Goal: Communication & Community: Answer question/provide support

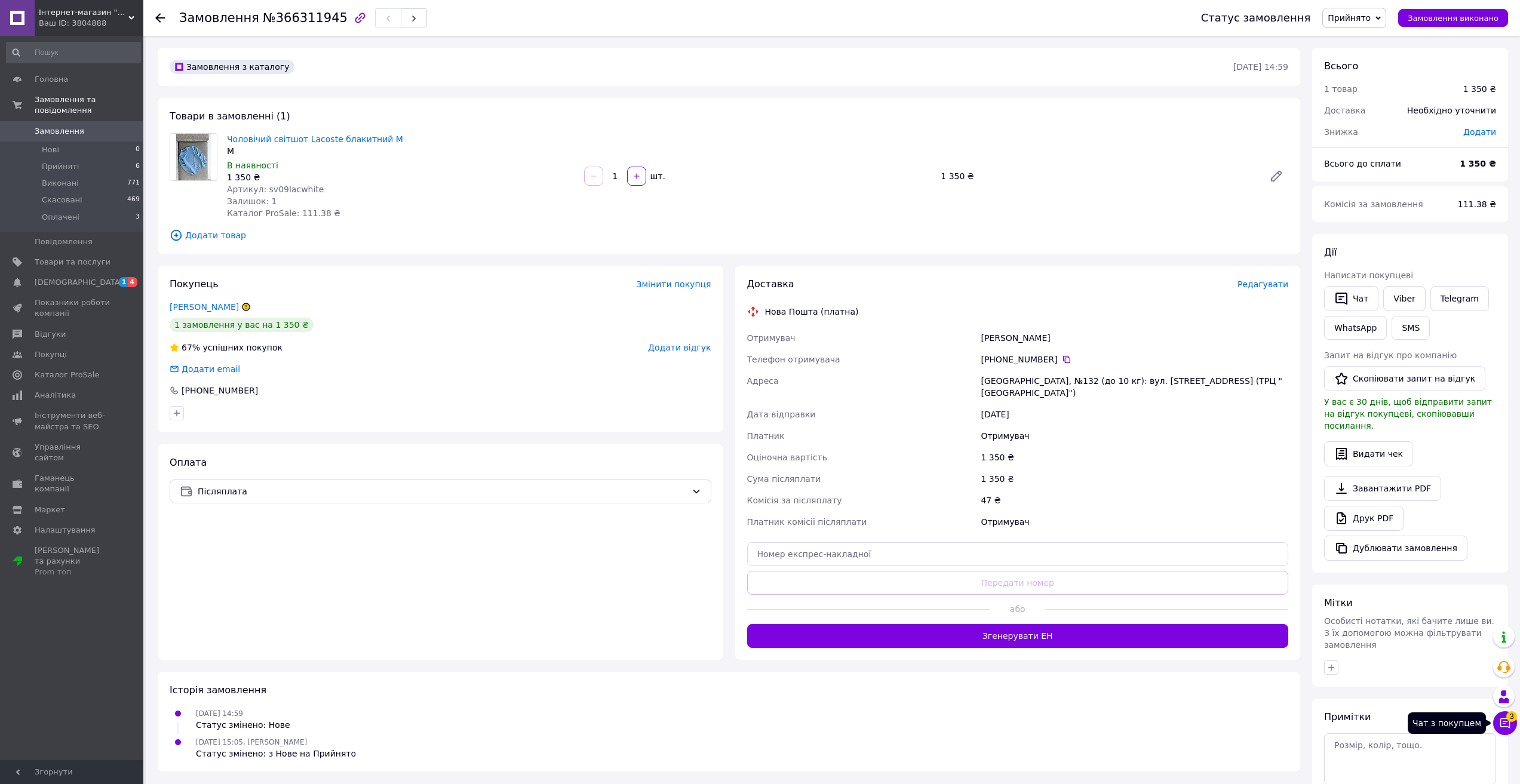
click at [1515, 721] on button "Чат з покупцем 3" at bounding box center [1505, 723] width 24 height 24
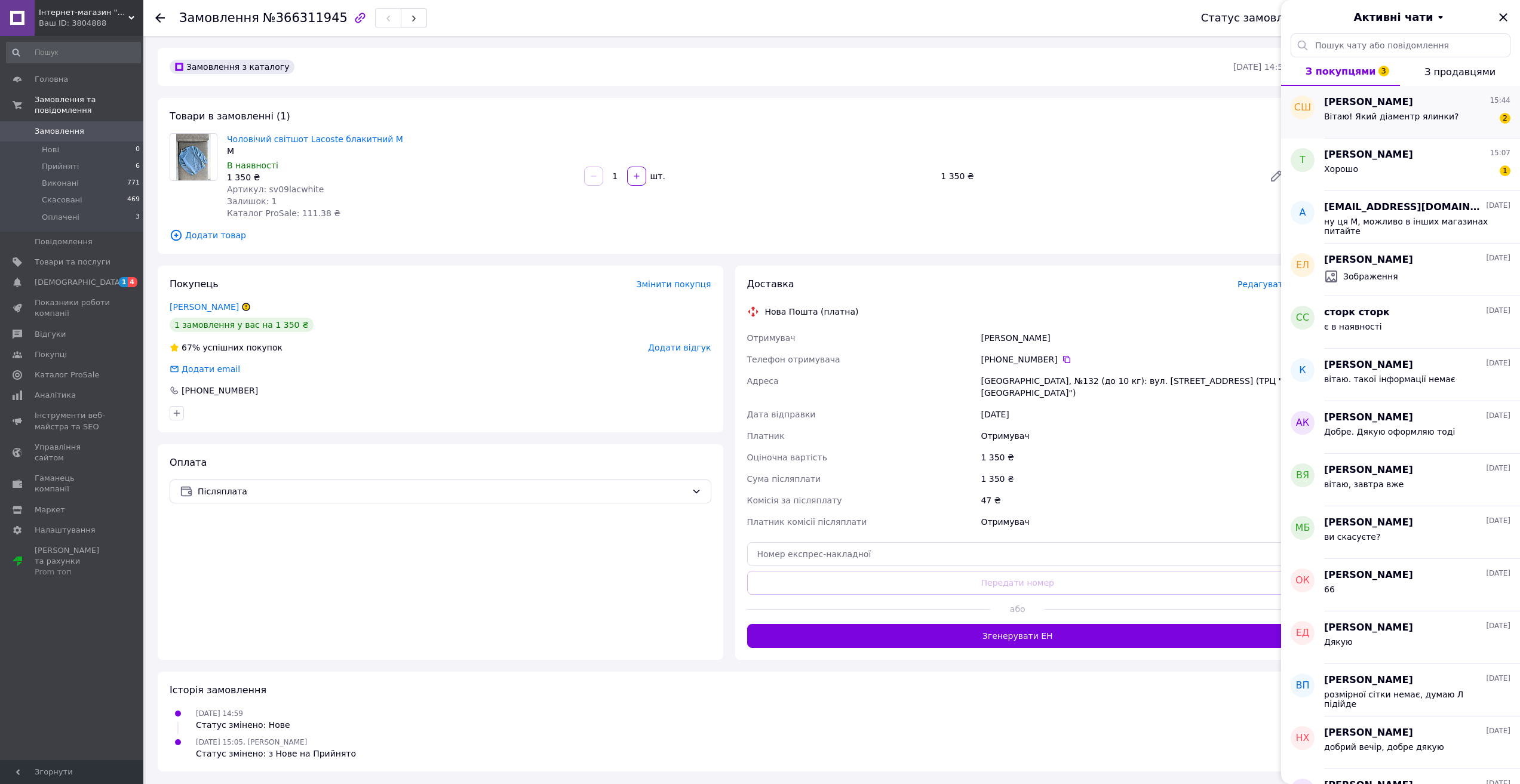
click at [1391, 116] on span "Вітаю! Який діаментр ялинки?" at bounding box center [1391, 116] width 135 height 9
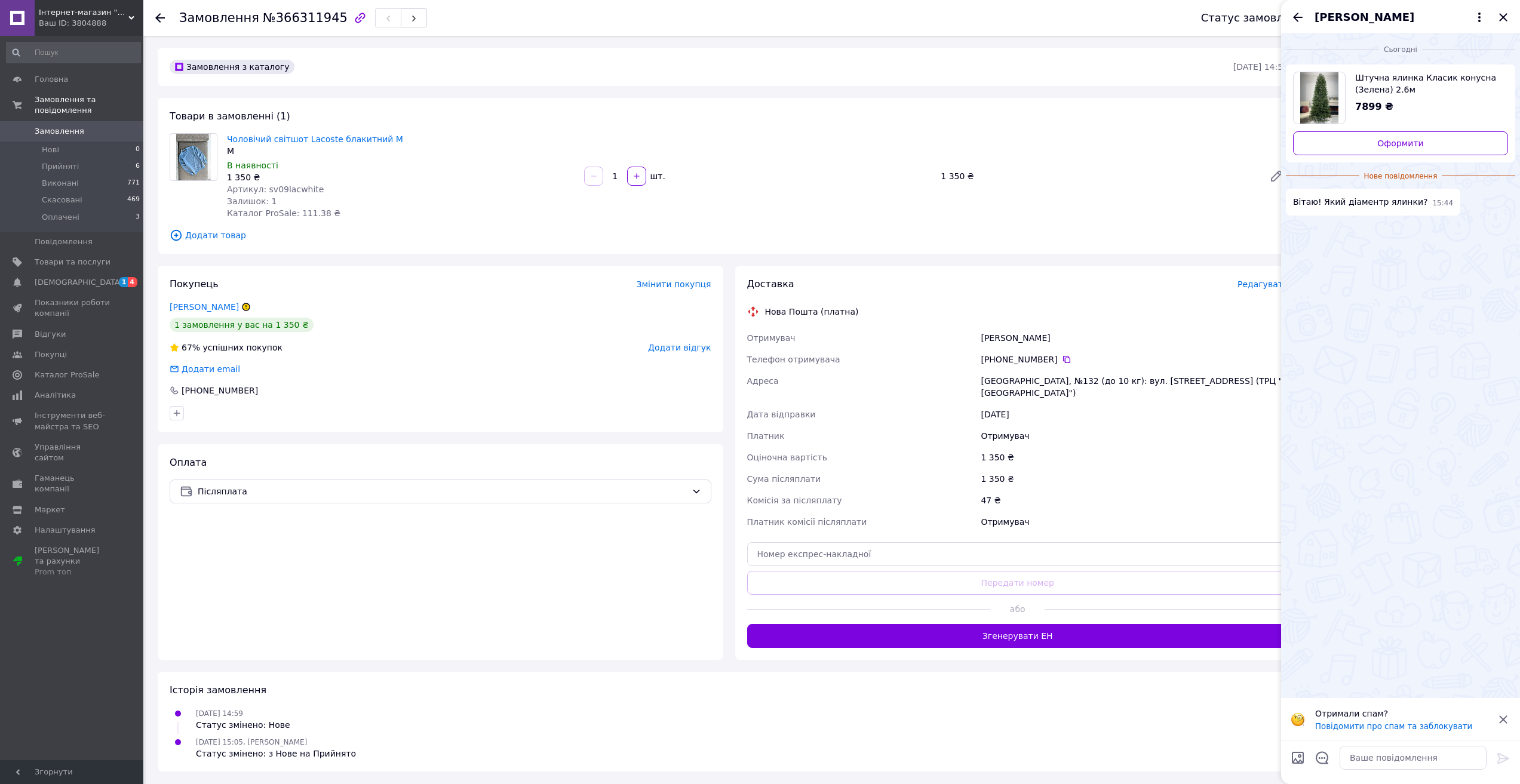
click at [1322, 108] on img "Переглянути товар" at bounding box center [1319, 98] width 39 height 51
click at [1381, 763] on textarea at bounding box center [1413, 757] width 147 height 24
type textarea "вітаю, уточню"
click at [1503, 13] on icon "Закрити" at bounding box center [1503, 17] width 14 height 14
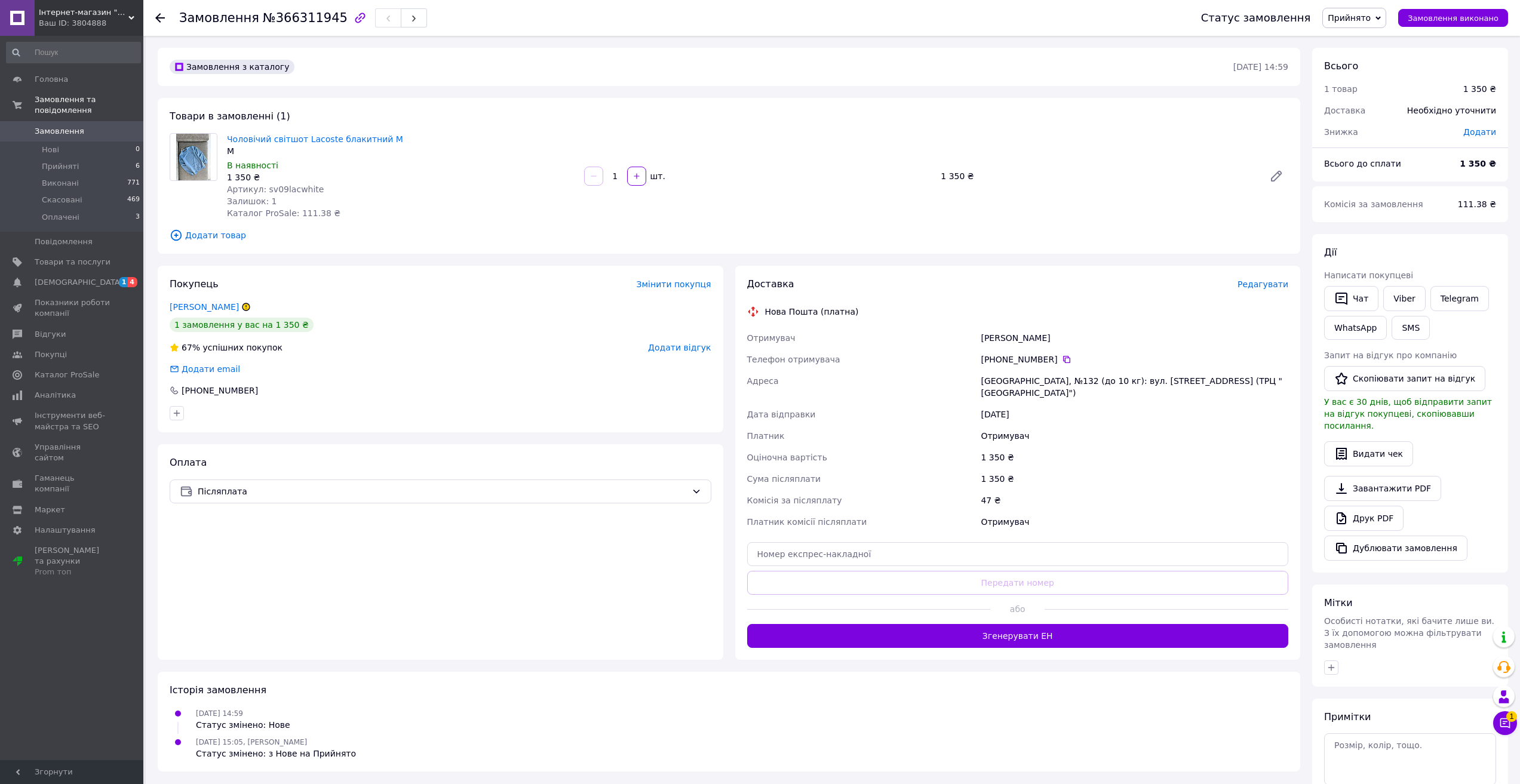
click at [1512, 737] on div "Менеджер 1 Чат з покупцем Тех підтримка Чат з покупцем 1" at bounding box center [1505, 680] width 24 height 117
click at [1507, 729] on button "Чат з покупцем 1" at bounding box center [1505, 723] width 24 height 24
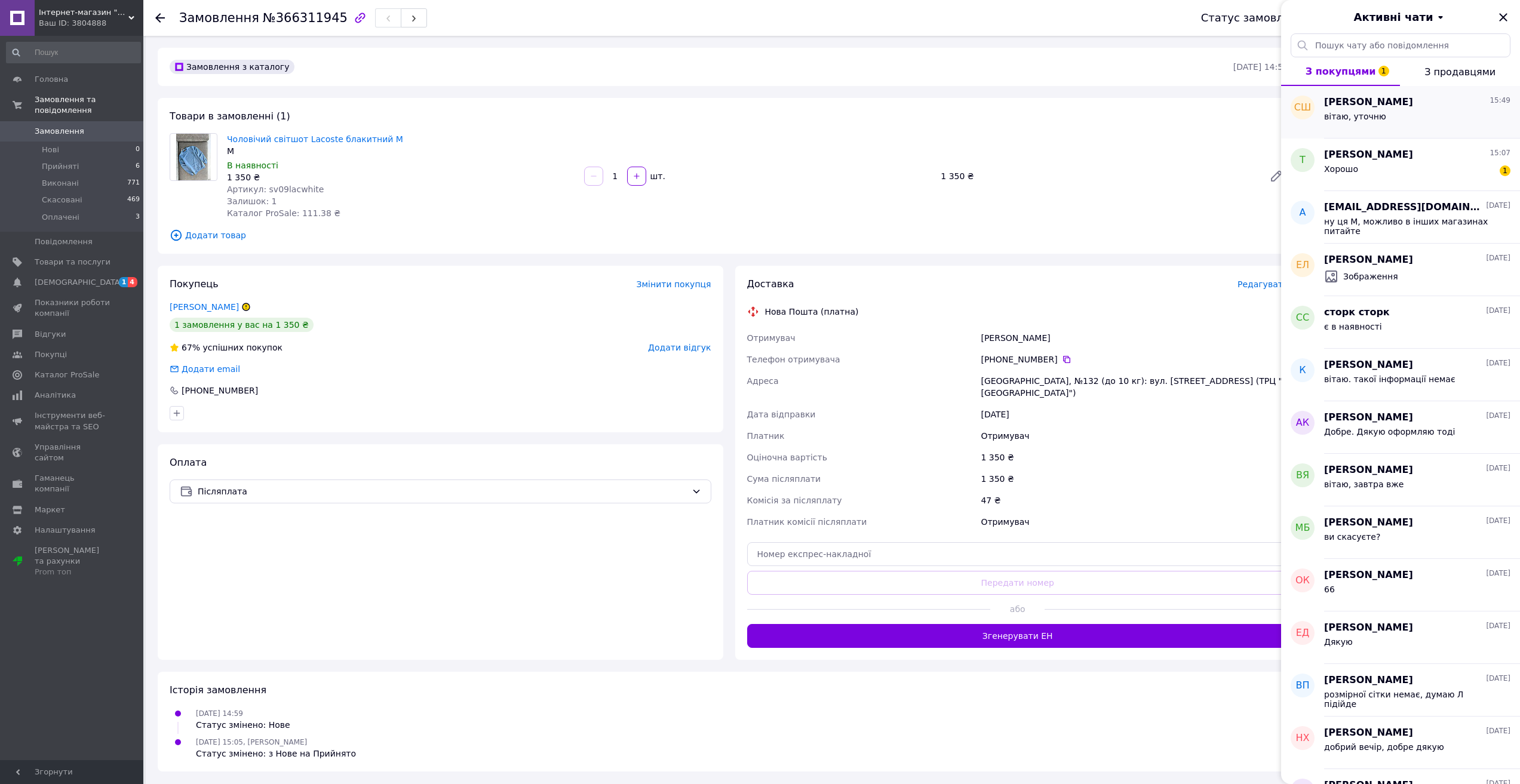
click at [1385, 122] on div "вітаю, уточню" at bounding box center [1417, 119] width 187 height 19
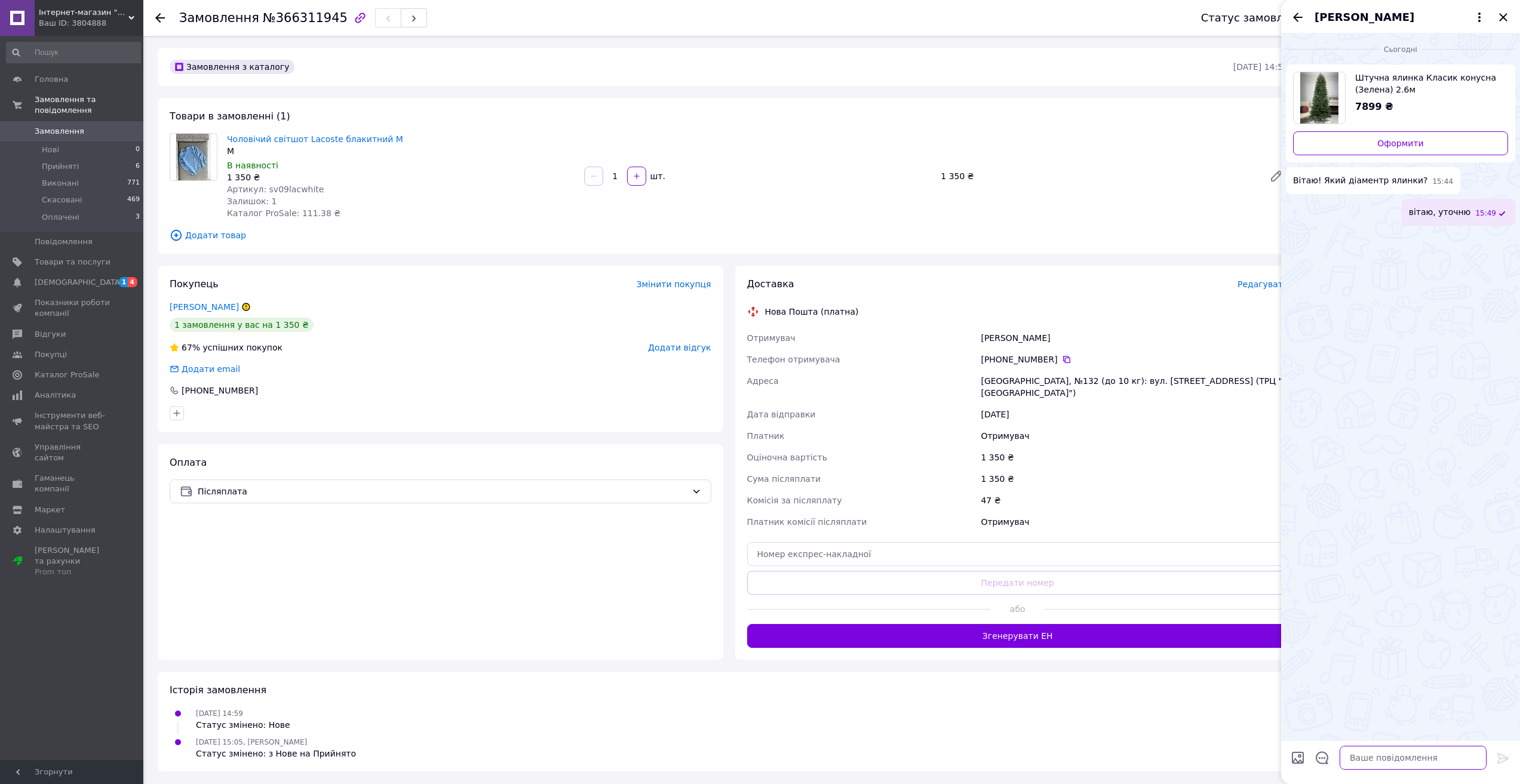
click at [1357, 760] on textarea at bounding box center [1413, 757] width 147 height 24
paste textarea "Добрий день 1,12см"
type textarea "1,12см"
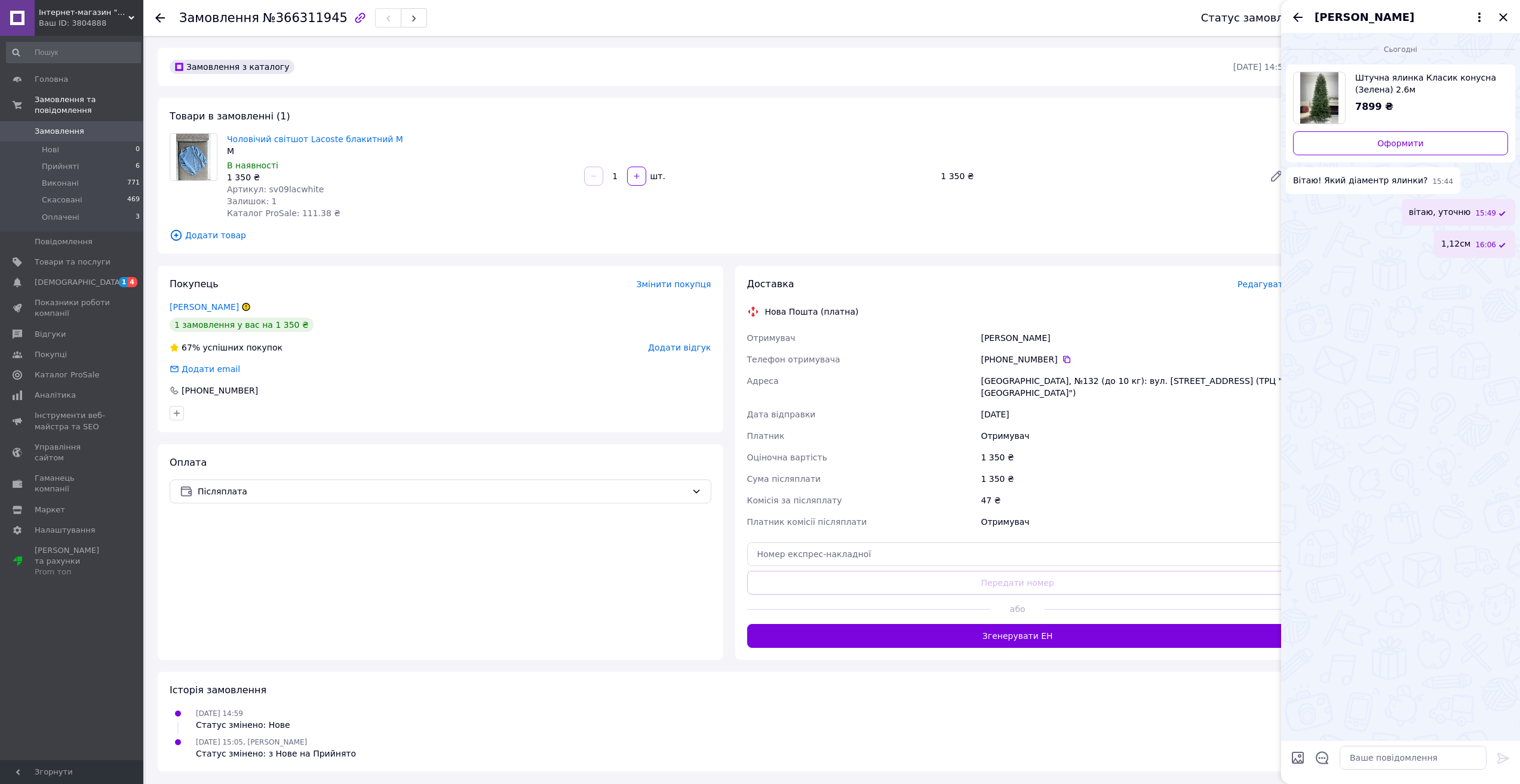
click at [93, 126] on span "Замовлення" at bounding box center [72, 131] width 76 height 11
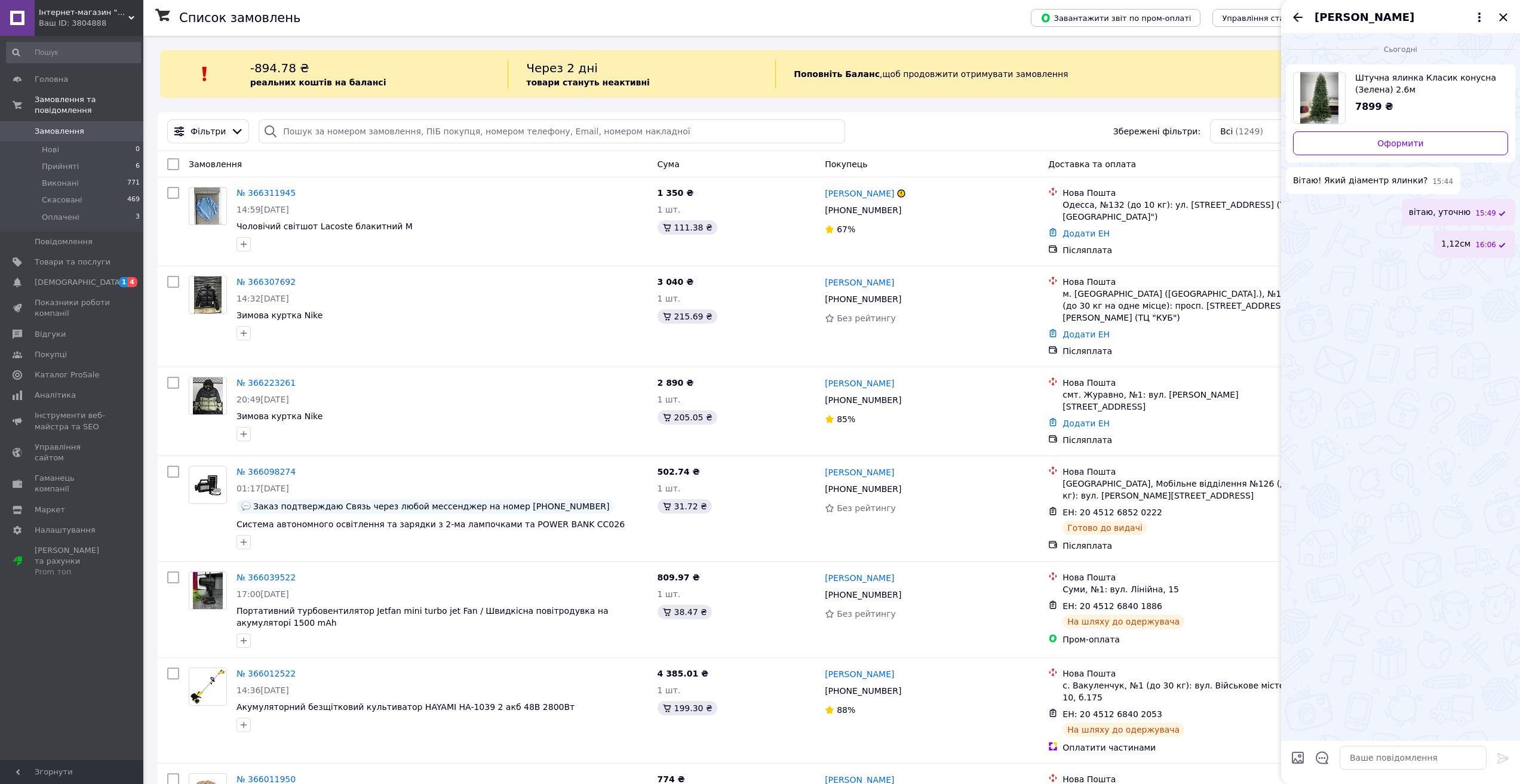
click at [1511, 18] on div "[PERSON_NAME]" at bounding box center [1400, 17] width 239 height 33
click at [1501, 16] on icon "Закрити" at bounding box center [1503, 17] width 8 height 8
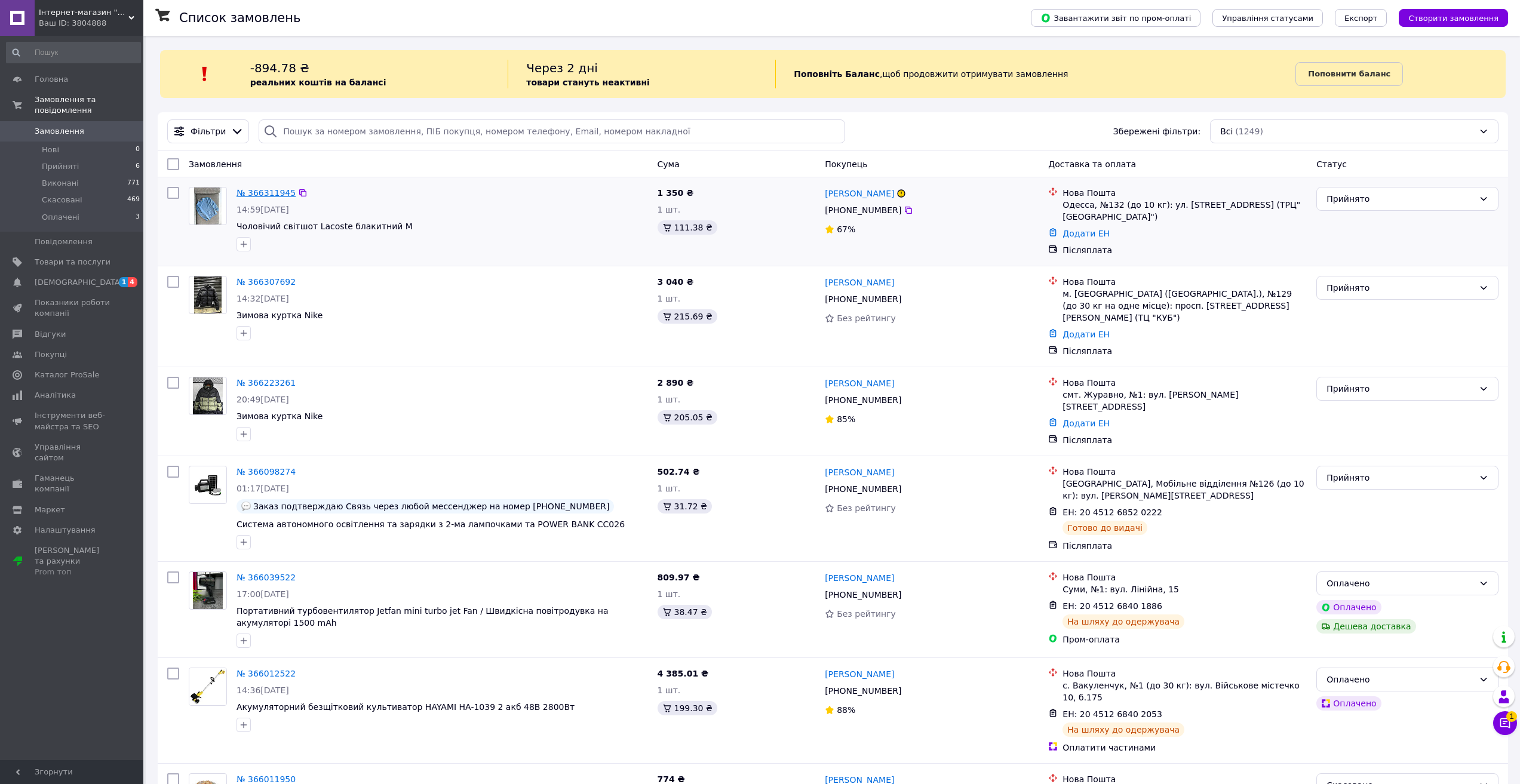
click at [265, 189] on link "№ 366311945" at bounding box center [265, 193] width 59 height 9
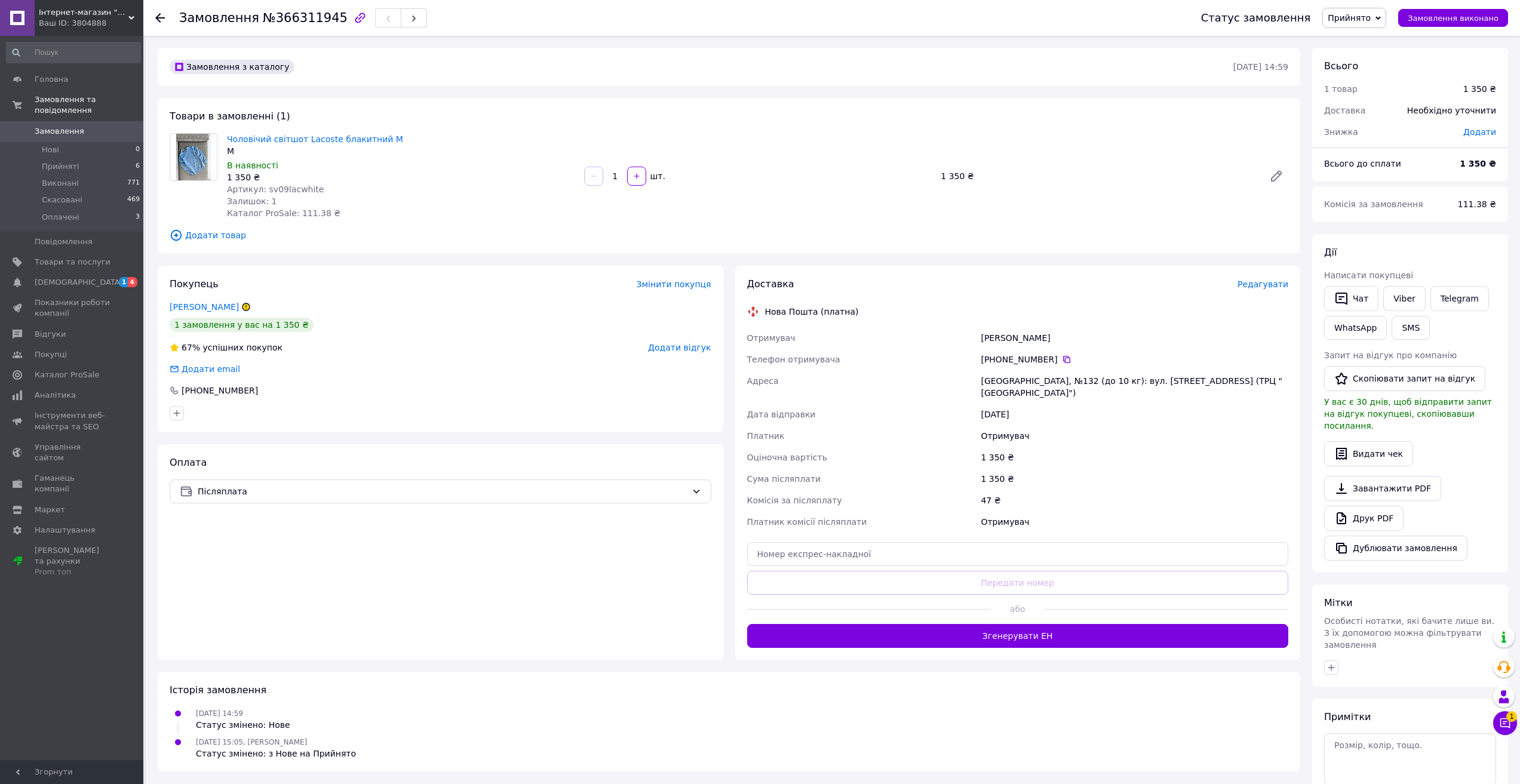
click at [291, 185] on span "Артикул: sv09lacwhite" at bounding box center [275, 189] width 97 height 9
click at [992, 331] on div "[PERSON_NAME]" at bounding box center [1134, 338] width 313 height 21
copy div "[PERSON_NAME]"
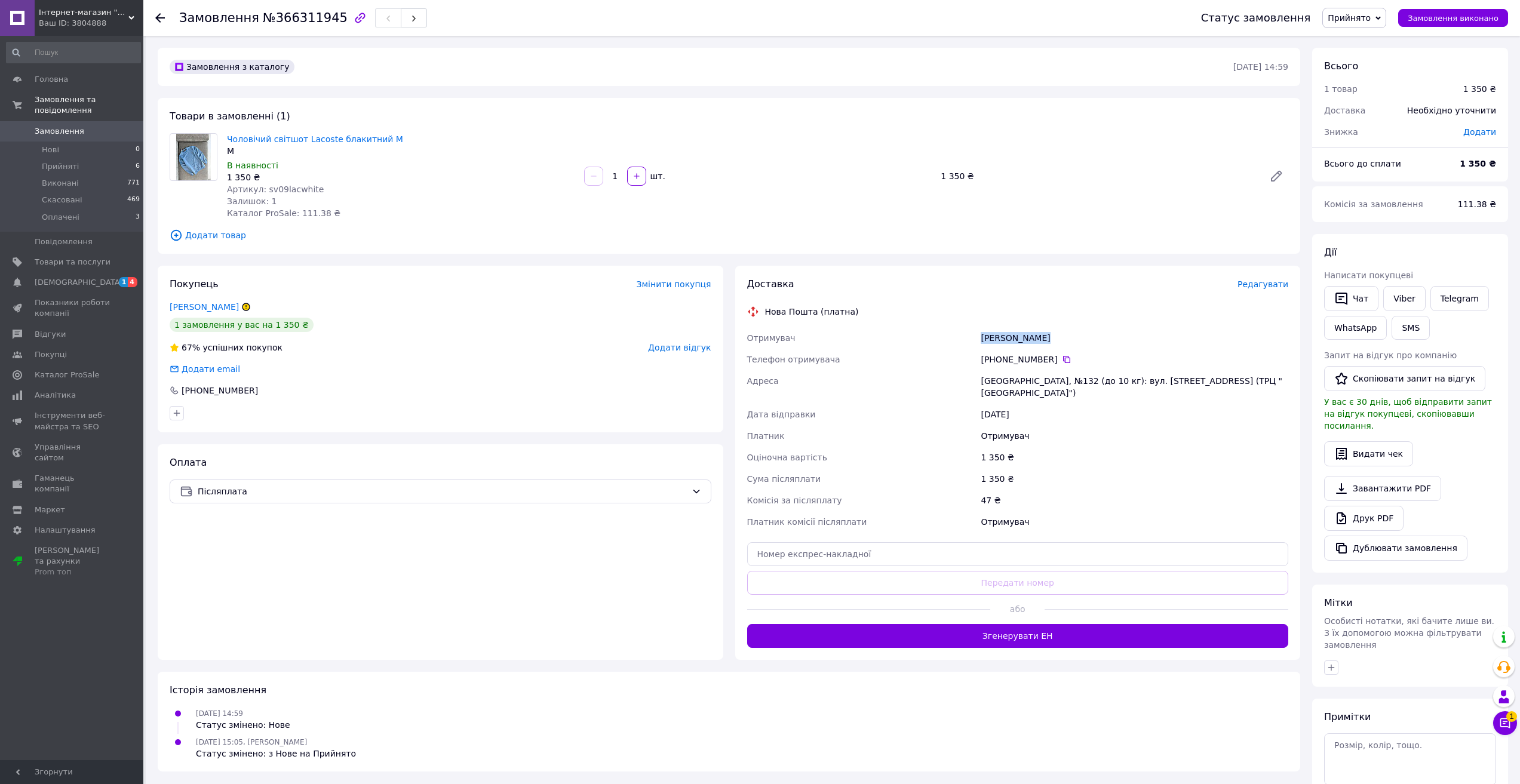
copy div "[PERSON_NAME]"
click at [1062, 355] on icon at bounding box center [1066, 360] width 9 height 9
click at [999, 386] on div "[GEOGRAPHIC_DATA], №132 (до 10 кг): вул. [STREET_ADDRESS] (ТРЦ "[GEOGRAPHIC_DAT…" at bounding box center [1134, 386] width 313 height 33
copy div "[GEOGRAPHIC_DATA]"
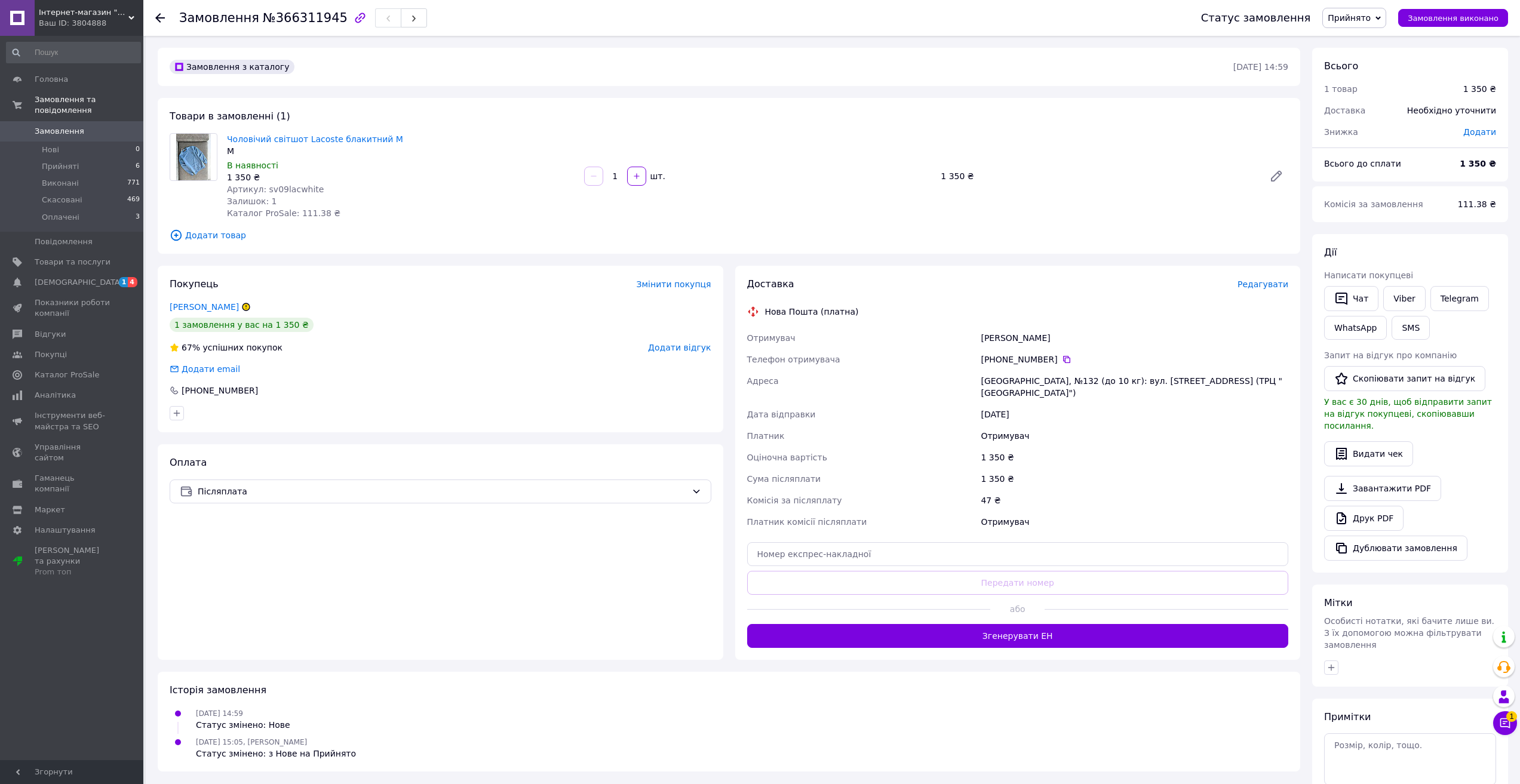
click at [1020, 375] on div "[GEOGRAPHIC_DATA], №132 (до 10 кг): вул. [STREET_ADDRESS] (ТРЦ "[GEOGRAPHIC_DAT…" at bounding box center [1134, 386] width 313 height 33
copy div "132"
